Goal: Transaction & Acquisition: Obtain resource

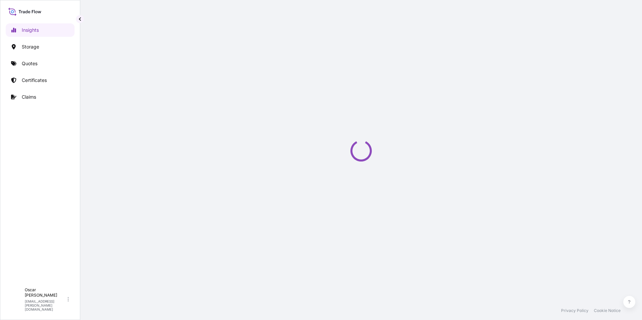
select select "2025"
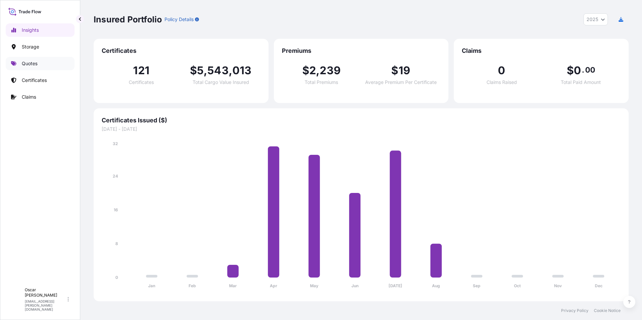
click at [33, 64] on p "Quotes" at bounding box center [30, 63] width 16 height 7
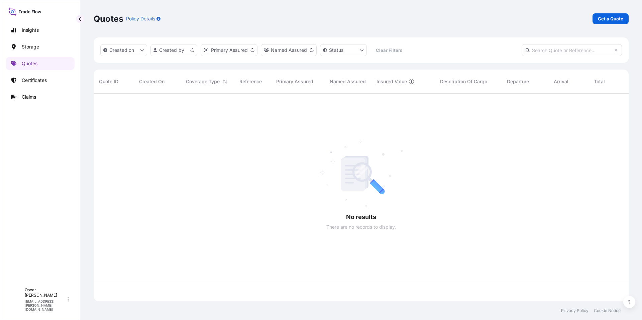
scroll to position [206, 530]
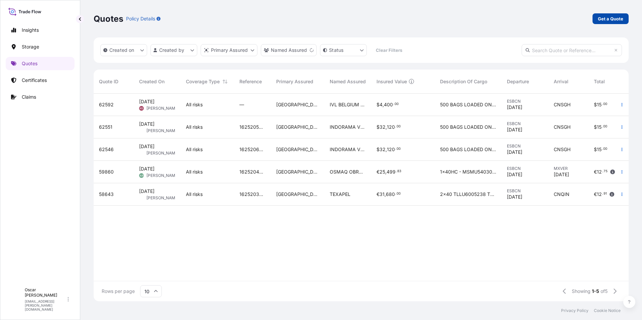
click at [606, 21] on p "Get a Quote" at bounding box center [610, 18] width 25 height 7
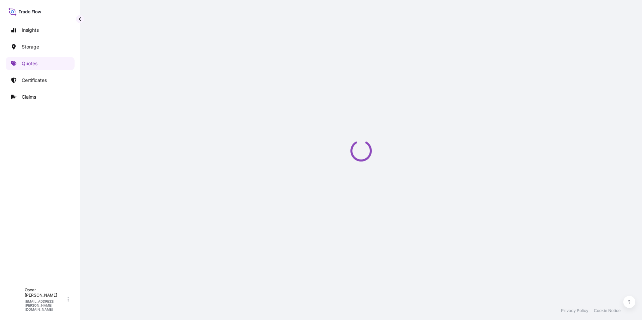
select select "Water"
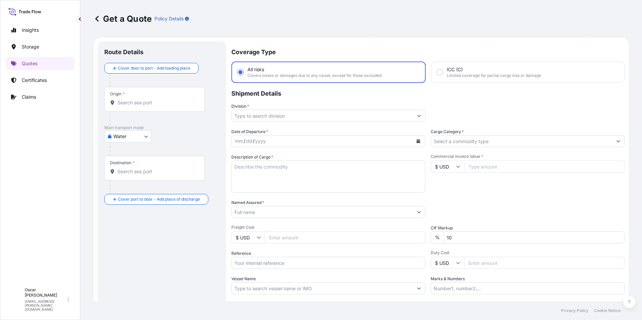
scroll to position [11, 0]
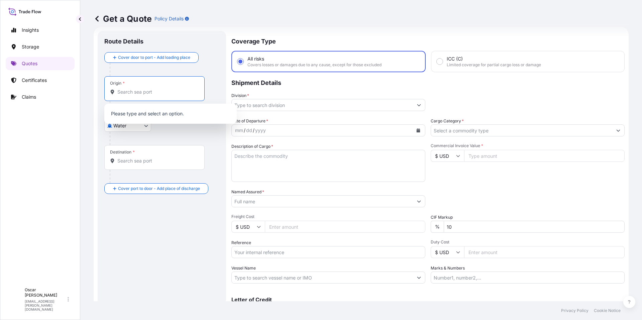
click at [163, 90] on input "Origin *" at bounding box center [156, 92] width 79 height 7
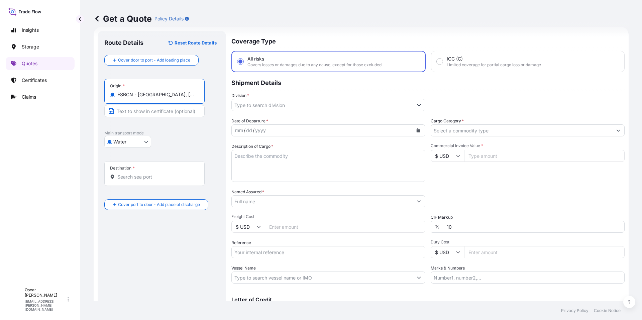
type input "ESBCN - [GEOGRAPHIC_DATA], [GEOGRAPHIC_DATA]"
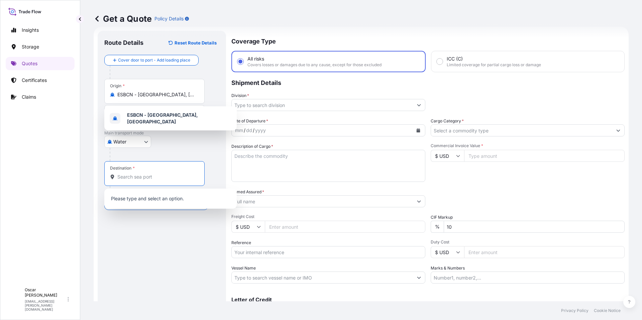
click at [151, 174] on input "Destination *" at bounding box center [156, 177] width 79 height 7
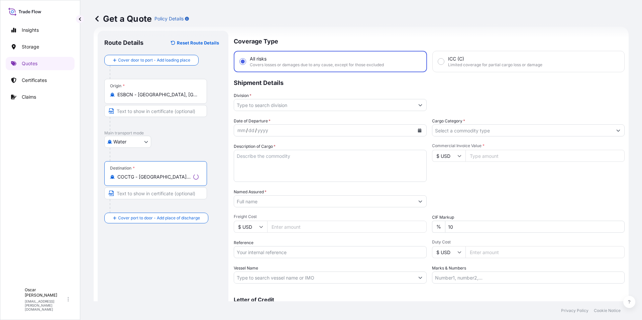
type input "COCTG - [GEOGRAPHIC_DATA], [GEOGRAPHIC_DATA]"
click at [332, 106] on input "Division *" at bounding box center [324, 105] width 180 height 12
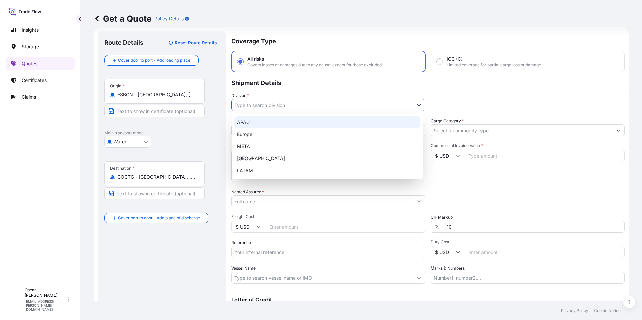
click at [278, 135] on div "Europe" at bounding box center [327, 134] width 186 height 12
type input "Europe"
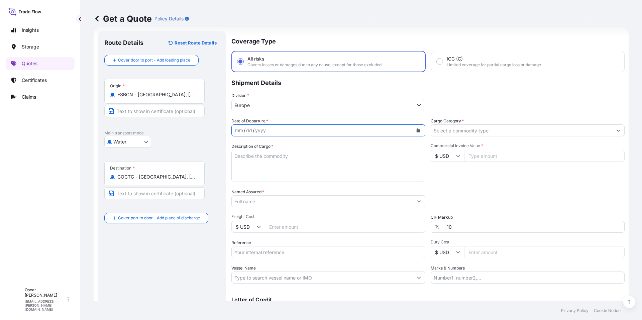
click at [417, 130] on icon "Calendar" at bounding box center [419, 130] width 4 height 4
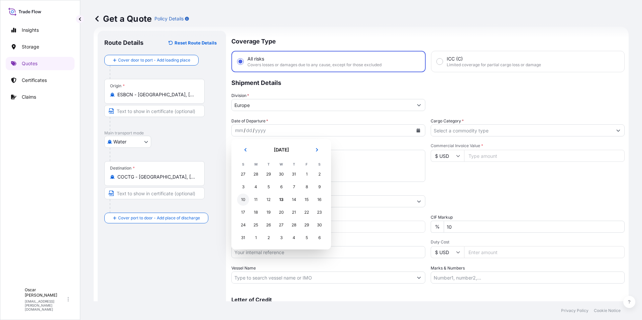
click at [245, 202] on div "10" at bounding box center [243, 200] width 12 height 12
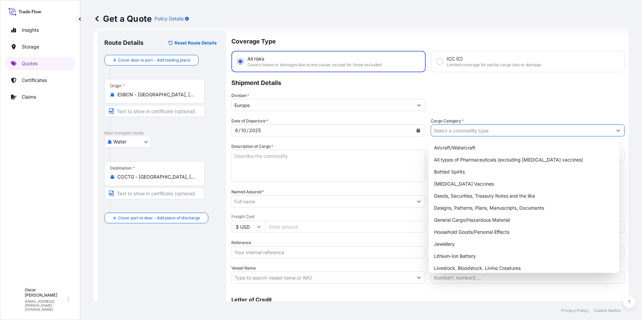
click at [464, 135] on input "Cargo Category *" at bounding box center [521, 130] width 181 height 12
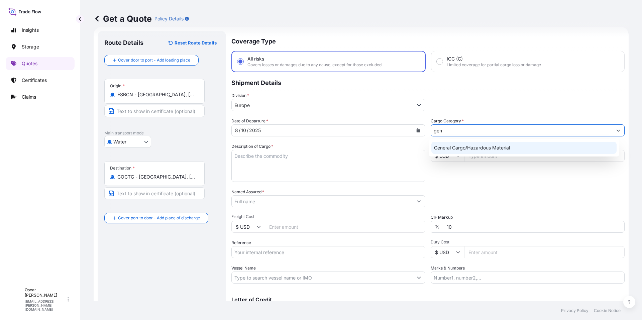
click at [463, 148] on div "General Cargo/Hazardous Material" at bounding box center [524, 148] width 186 height 12
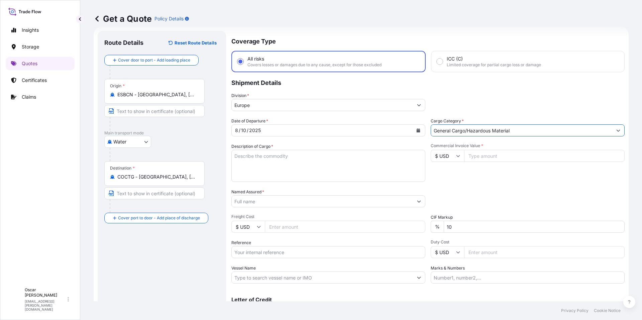
type input "General Cargo/Hazardous Material"
click at [317, 155] on textarea "Description of Cargo *" at bounding box center [328, 166] width 194 height 32
click at [247, 157] on textarea "Description of Cargo *" at bounding box center [328, 166] width 194 height 32
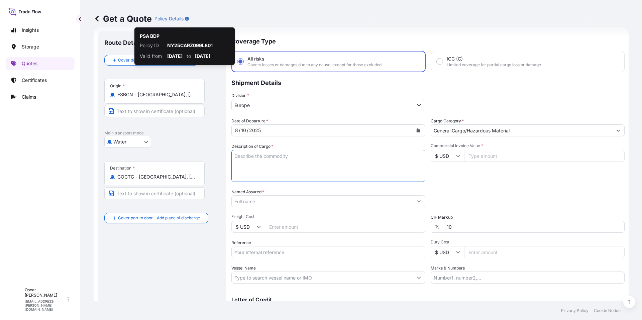
click at [261, 156] on textarea "Description of Cargo *" at bounding box center [328, 166] width 194 height 32
paste textarea "4502925945"
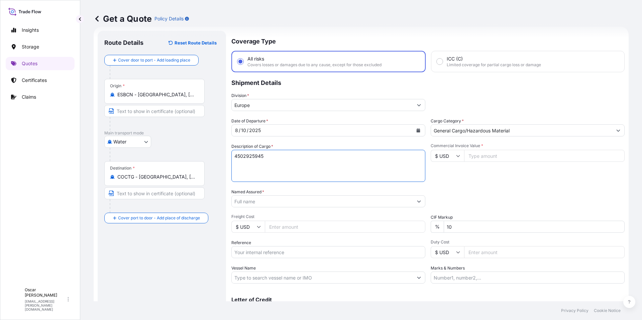
drag, startPoint x: 270, startPoint y: 158, endPoint x: 212, endPoint y: 158, distance: 58.2
click at [212, 158] on form "Route Details Reset Route Details Cover door to port - Add loading place Place …" at bounding box center [361, 182] width 535 height 311
paste textarea "1x40 YMMU4020300 26 PACKAGES LEATHER AUXILIARIES GROSS: 24.782 KGS NET: 23.400 …"
click at [243, 153] on textarea "1x40 YMMU4020300 26 PACKAGES LEATHER AUXILIARIES GROSS: 24.782 KGS NET: 23.400 …" at bounding box center [328, 166] width 194 height 32
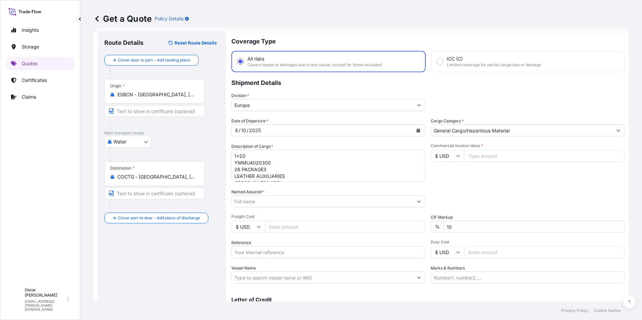
click at [246, 164] on textarea "1x20 YMMU4020300 26 PACKAGES LEATHER AUXILIARIES GROSS: 24.782 KGS NET: 23.400 …" at bounding box center [328, 166] width 194 height 32
paste textarea "HLBU1027649"
click at [239, 169] on textarea "1x20 HLBU1027649 26 PACKAGES LEATHER AUXILIARIES GROSS: 24.782 KGS NET: 23.400 …" at bounding box center [328, 166] width 194 height 32
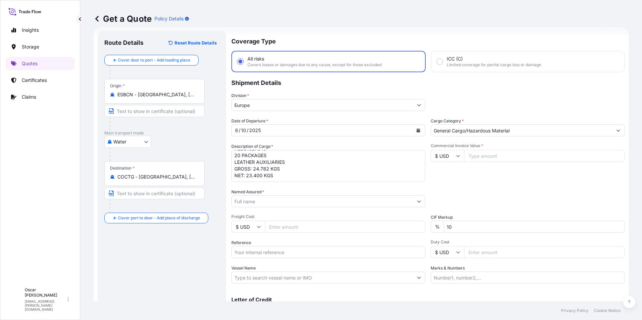
click at [261, 167] on textarea "1x20 HLBU1027649 20 PACKAGES LEATHER AUXILIARIES GROSS: 24.782 KGS NET: 23.400 …" at bounding box center [328, 166] width 194 height 32
drag, startPoint x: 254, startPoint y: 168, endPoint x: 268, endPoint y: 168, distance: 14.4
click at [268, 168] on textarea "1x20 HLBU1027649 20 PACKAGES LEATHER AUXILIARIES GROSS: 24.782 KGS NET: 23.400 …" at bounding box center [328, 166] width 194 height 32
paste textarea "16.101,8000"
click at [256, 178] on textarea "1x20 HLBU1027649 20 PACKAGES LEATHER AUXILIARIES GROSS: 16.101,8 KGS NET: 23.40…" at bounding box center [328, 166] width 194 height 32
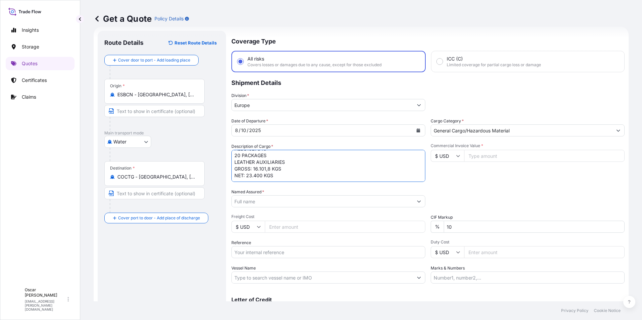
drag, startPoint x: 247, startPoint y: 175, endPoint x: 262, endPoint y: 176, distance: 15.1
click at [262, 176] on textarea "1x20 HLBU1027649 20 PACKAGES LEATHER AUXILIARIES GROSS: 16.101,8 KGS NET: 23.40…" at bounding box center [328, 166] width 194 height 32
paste textarea "15.030,00"
type textarea "1x20 HLBU1027649 20 PACKAGES LEATHER AUXILIARIES GROSS: 16.101,8 KGS NET: 15.03…"
click at [275, 197] on input "Named Assured *" at bounding box center [322, 201] width 181 height 12
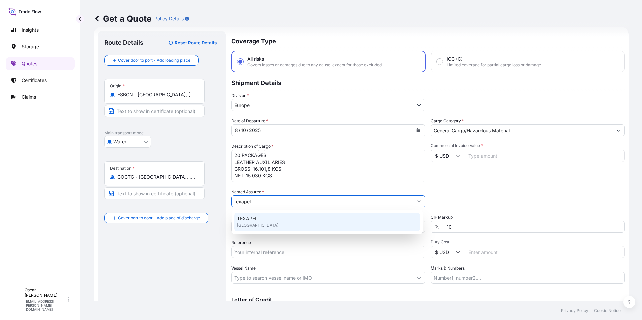
click at [268, 218] on div "TEXAPEL [GEOGRAPHIC_DATA]" at bounding box center [327, 222] width 186 height 19
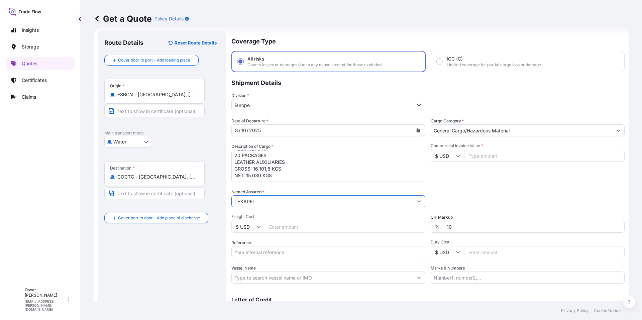
type input "TEXAPEL"
click at [477, 156] on input "Commercial Invoice Value *" at bounding box center [544, 156] width 161 height 12
click at [448, 156] on input "$ USD" at bounding box center [447, 156] width 33 height 12
click at [448, 171] on div "€ EUR" at bounding box center [445, 174] width 28 height 13
type input "€ EUR"
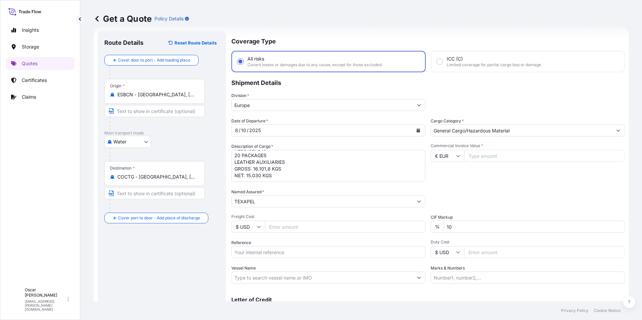
click at [480, 157] on input "Commercial Invoice Value *" at bounding box center [544, 156] width 161 height 12
paste input "26.5"
click at [474, 157] on input "26.5" at bounding box center [544, 156] width 161 height 12
click at [479, 157] on input "265" at bounding box center [544, 156] width 161 height 12
type input "26505"
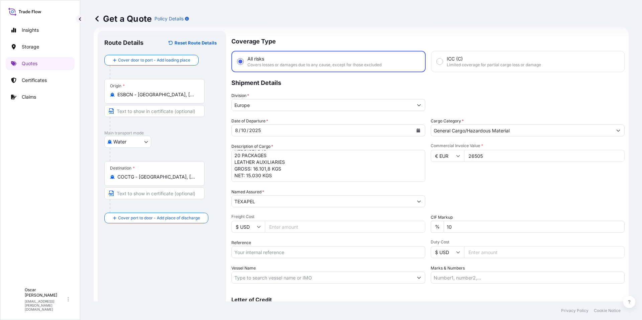
click at [482, 196] on div "Packing Category Type to search a container mode Please select a primary mode o…" at bounding box center [528, 198] width 194 height 19
click at [283, 257] on input "Reference" at bounding box center [328, 252] width 194 height 12
paste input "1625204410"
type input "1625204410"
click at [538, 184] on div "Date of Departure * [DATE] Cargo Category * General Cargo/Hazardous Material De…" at bounding box center [427, 201] width 393 height 166
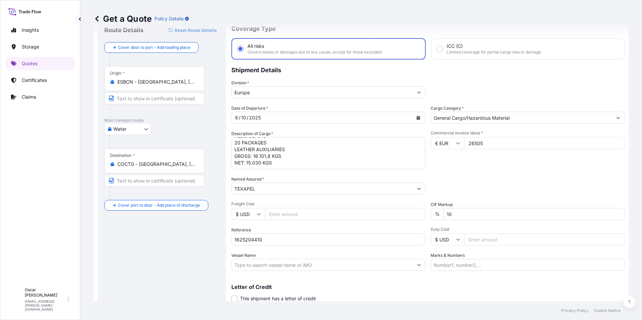
scroll to position [47, 0]
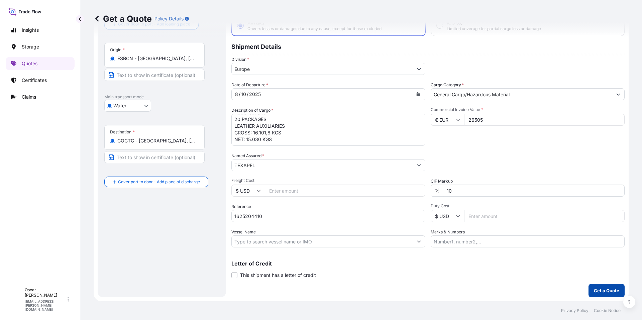
click at [600, 291] on p "Get a Quote" at bounding box center [606, 290] width 25 height 7
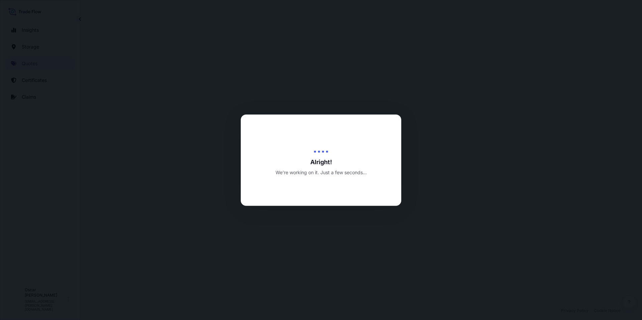
select select "Water"
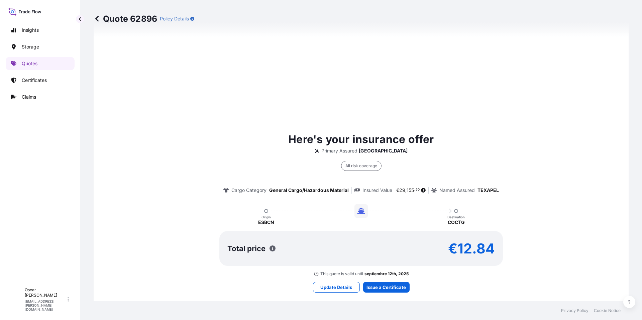
scroll to position [522, 0]
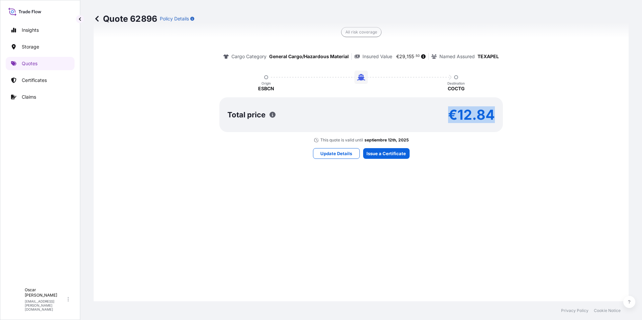
drag, startPoint x: 449, startPoint y: 114, endPoint x: 526, endPoint y: 117, distance: 78.0
click at [526, 117] on div "Here's your insurance offer Primary Assured [GEOGRAPHIC_DATA] All risk coverage…" at bounding box center [361, 70] width 516 height 145
copy p "€12.84"
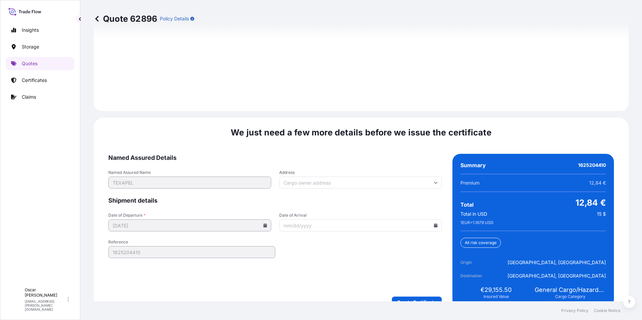
scroll to position [956, 0]
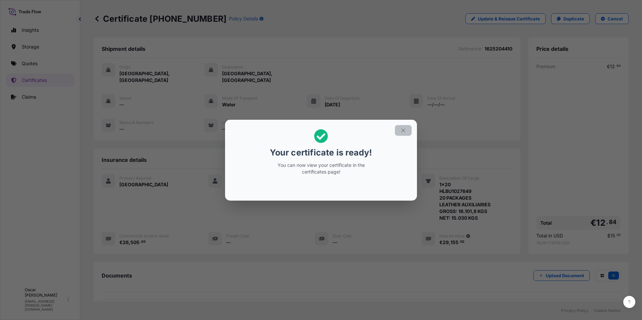
click at [405, 128] on icon "button" at bounding box center [403, 130] width 6 height 6
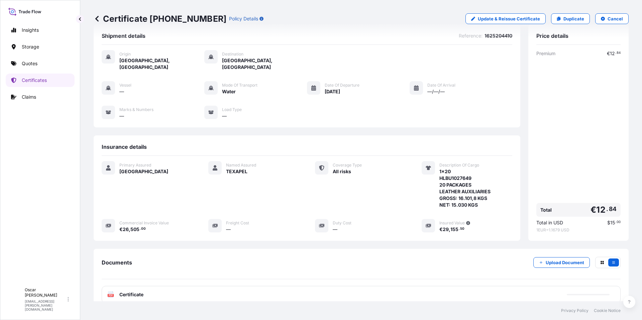
scroll to position [58, 0]
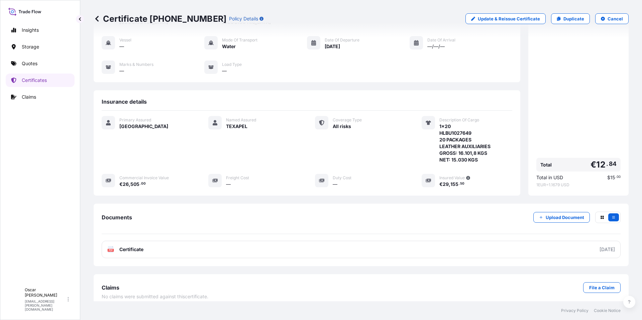
click at [166, 246] on link "PDF Certificate [DATE]" at bounding box center [361, 249] width 519 height 17
